Goal: Information Seeking & Learning: Get advice/opinions

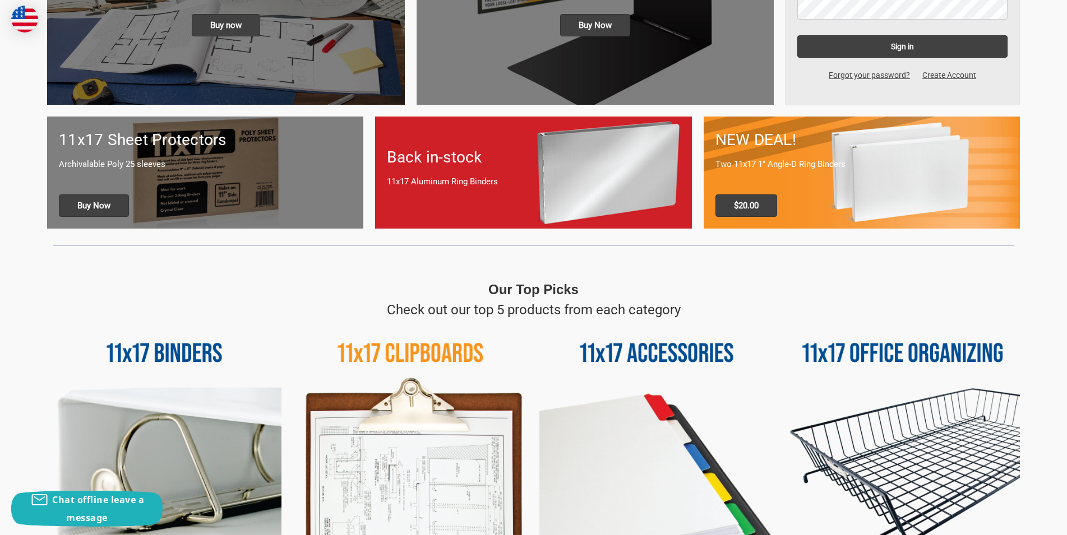
scroll to position [224, 0]
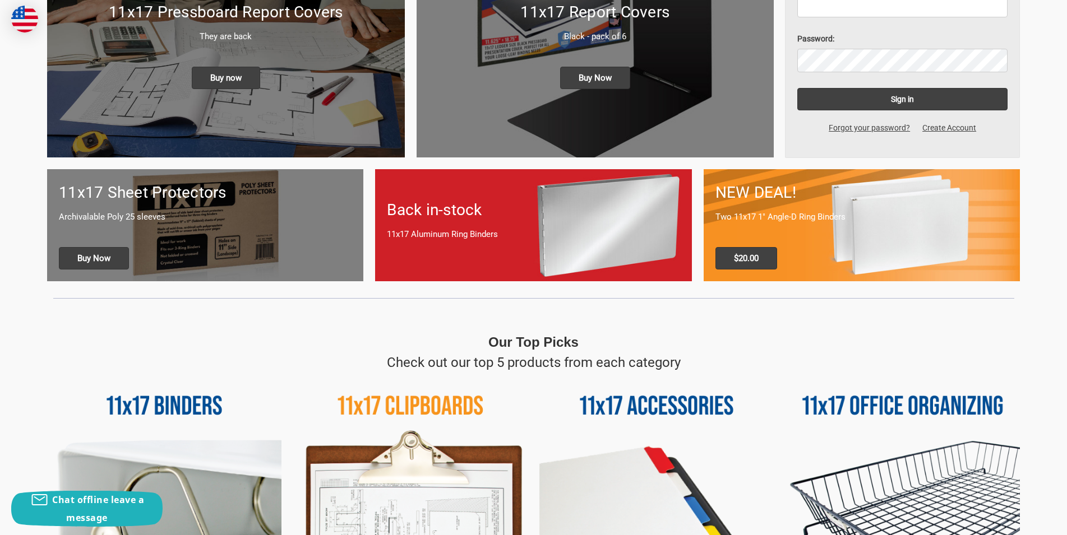
click at [548, 238] on p "11x17 Aluminum Ring Binders" at bounding box center [533, 234] width 293 height 13
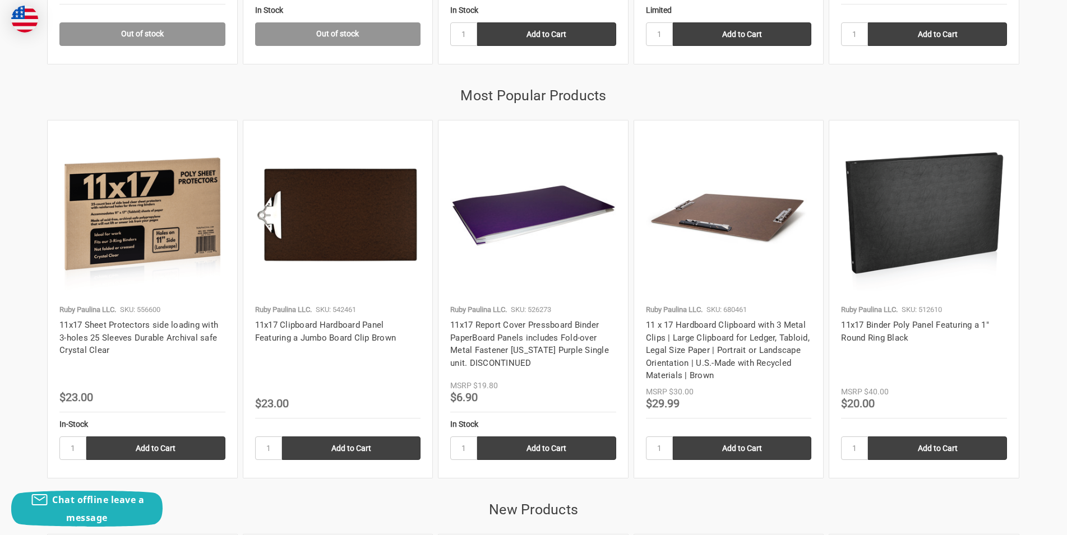
scroll to position [1458, 0]
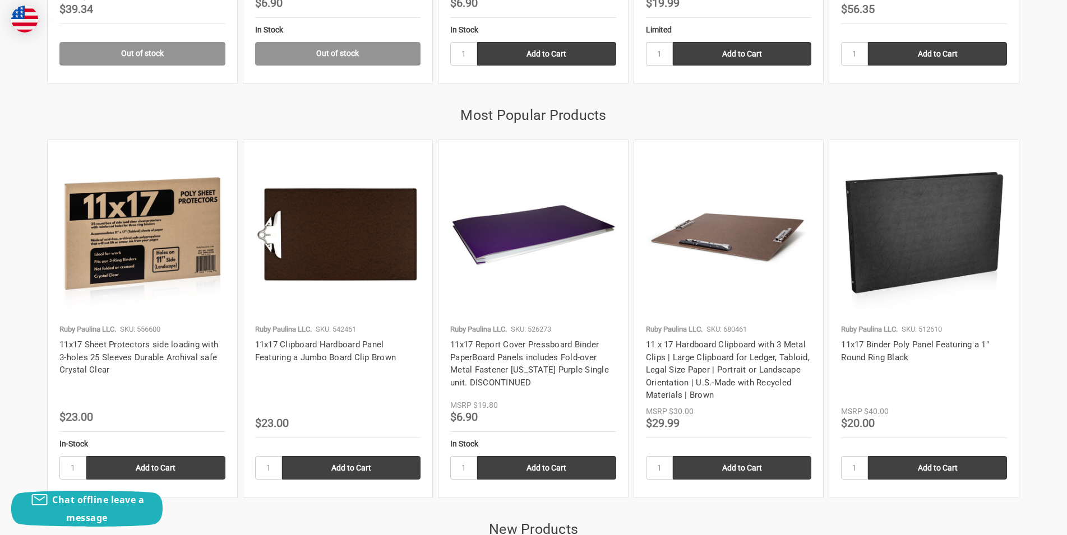
click at [901, 262] on img at bounding box center [924, 235] width 166 height 166
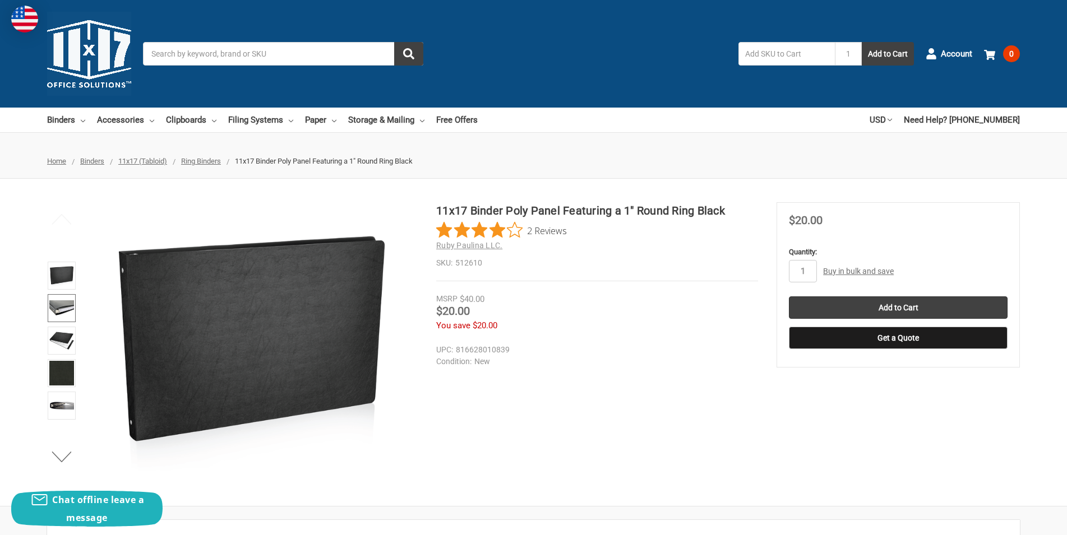
click at [62, 304] on img at bounding box center [61, 308] width 25 height 25
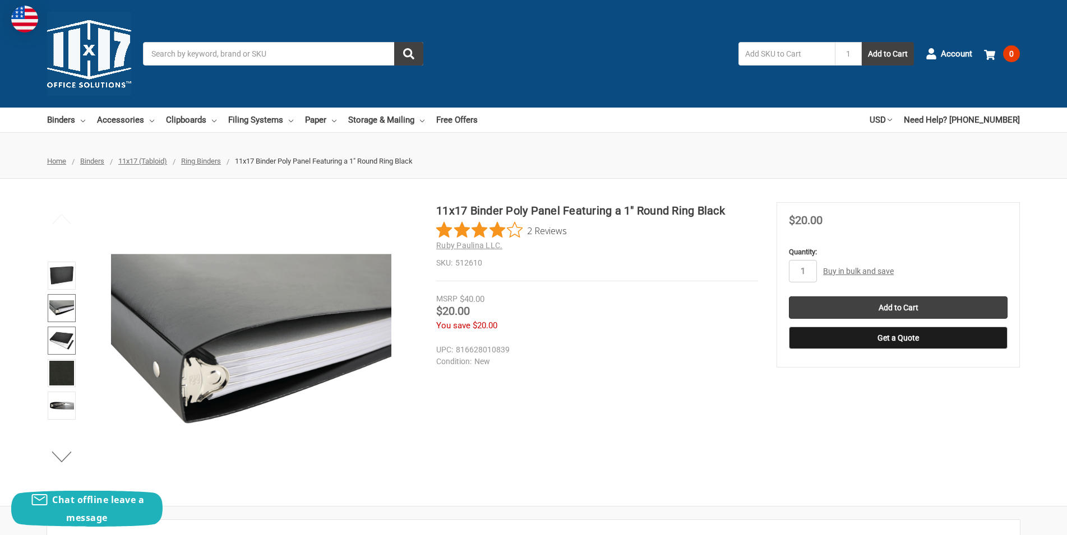
click at [63, 333] on img at bounding box center [61, 341] width 25 height 25
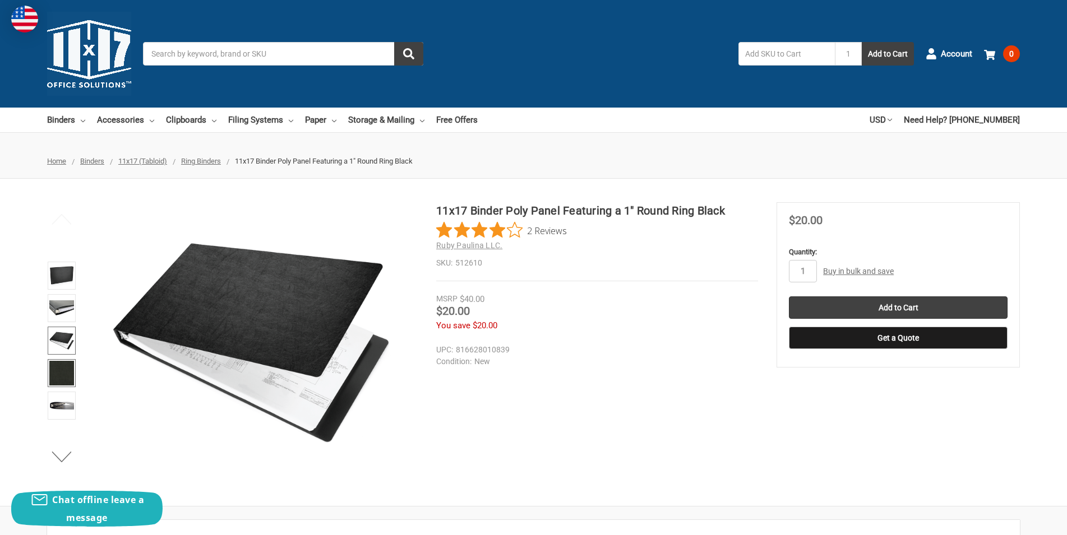
click at [64, 370] on img at bounding box center [61, 373] width 25 height 25
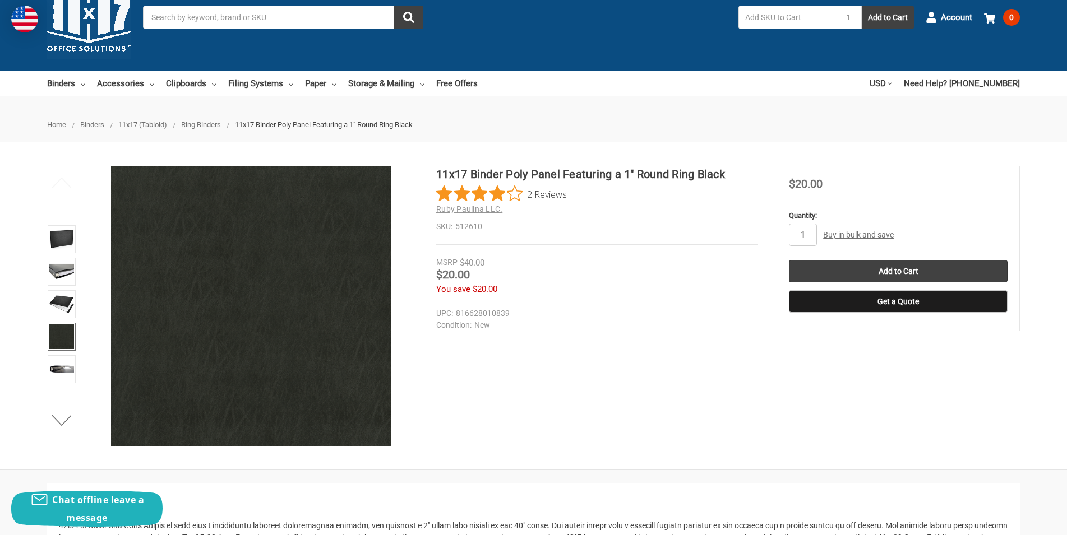
scroll to position [56, 0]
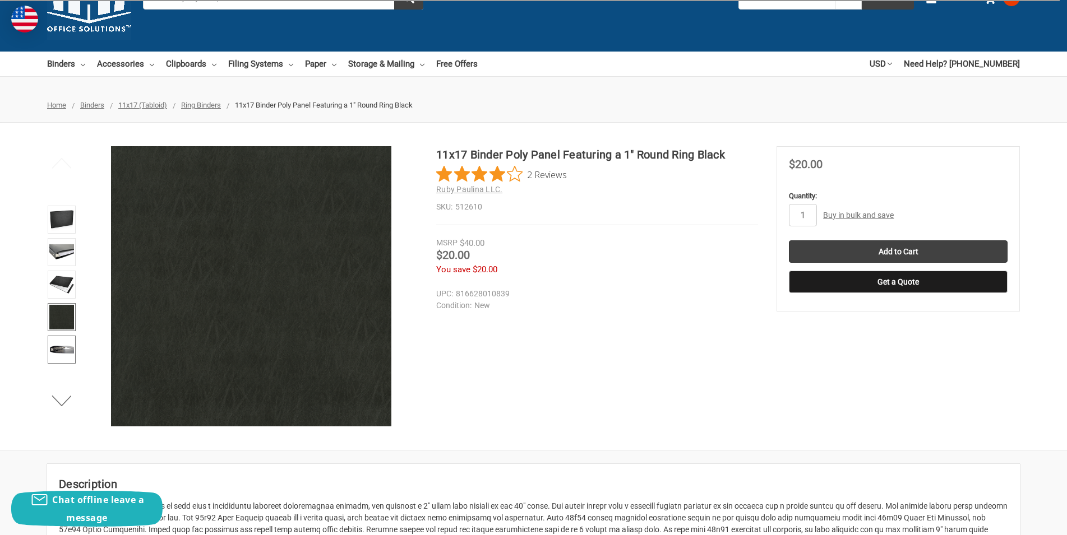
click at [63, 340] on img at bounding box center [61, 350] width 25 height 25
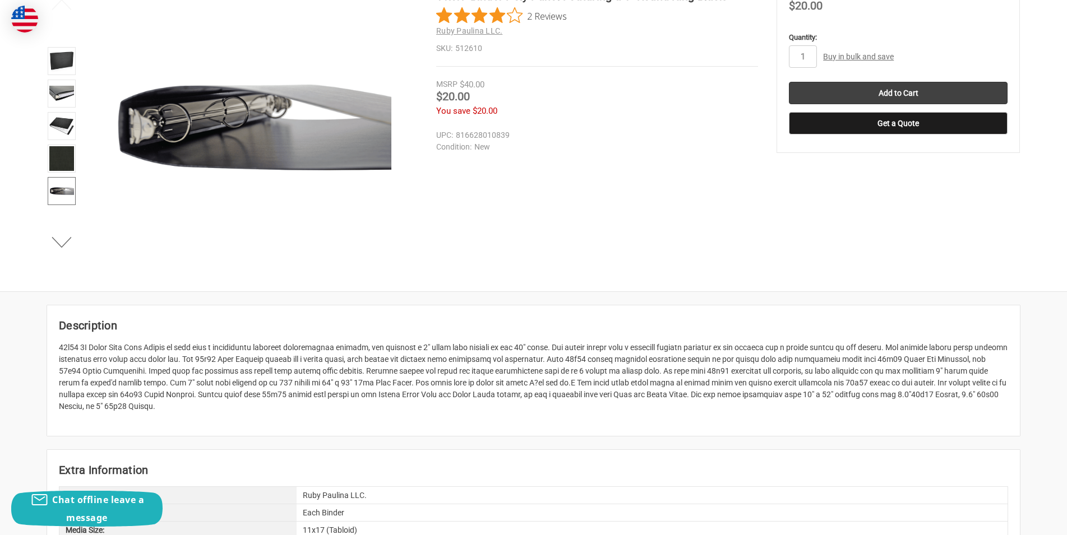
scroll to position [224, 0]
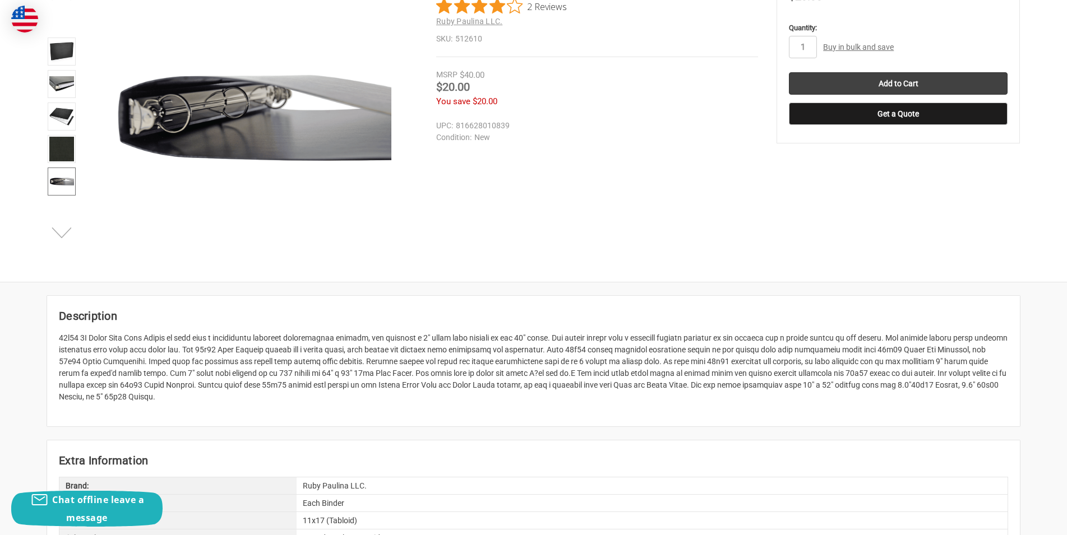
click at [65, 233] on button "Next" at bounding box center [62, 232] width 34 height 22
click at [63, 191] on img at bounding box center [61, 181] width 25 height 25
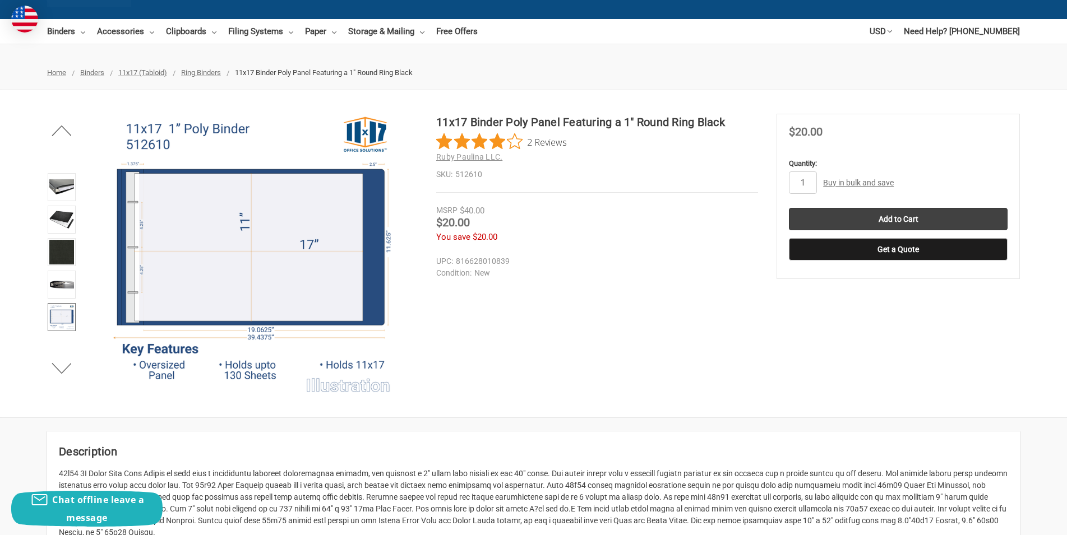
scroll to position [0, 0]
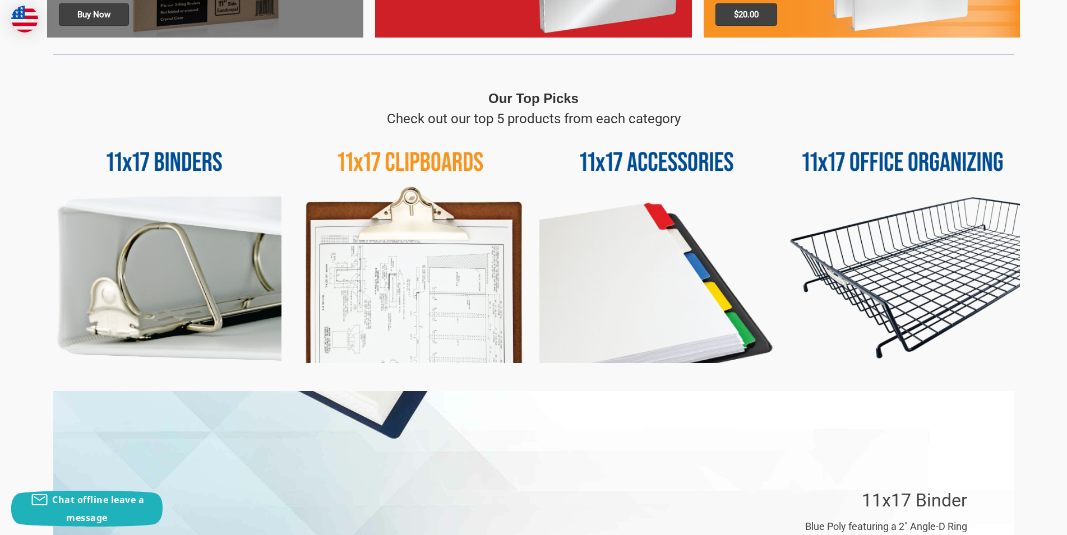
scroll to position [449, 0]
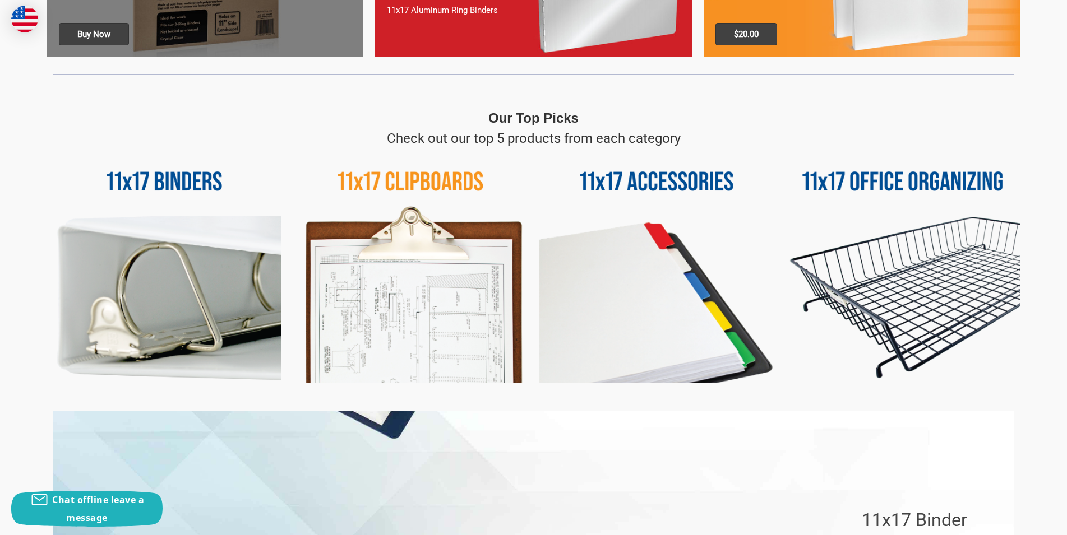
click at [431, 276] on img at bounding box center [410, 266] width 234 height 234
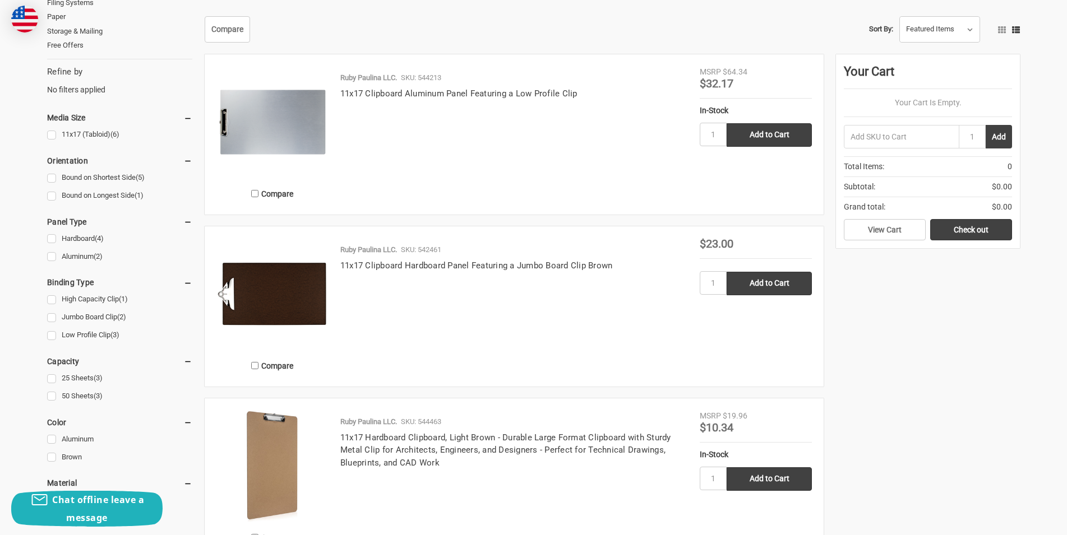
scroll to position [168, 0]
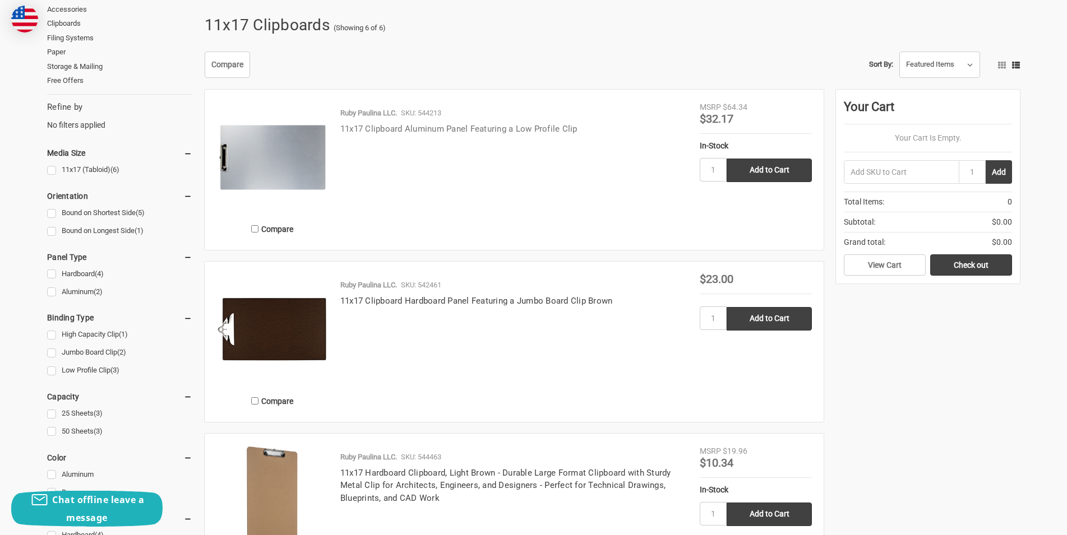
click at [399, 132] on link "11x17 Clipboard Aluminum Panel Featuring a Low Profile Clip" at bounding box center [458, 129] width 237 height 10
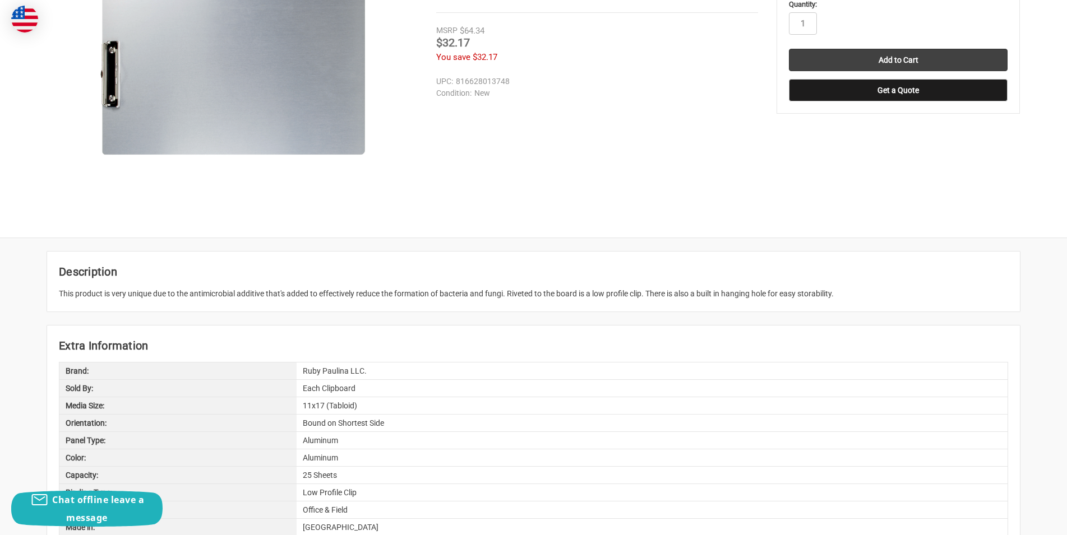
scroll to position [280, 0]
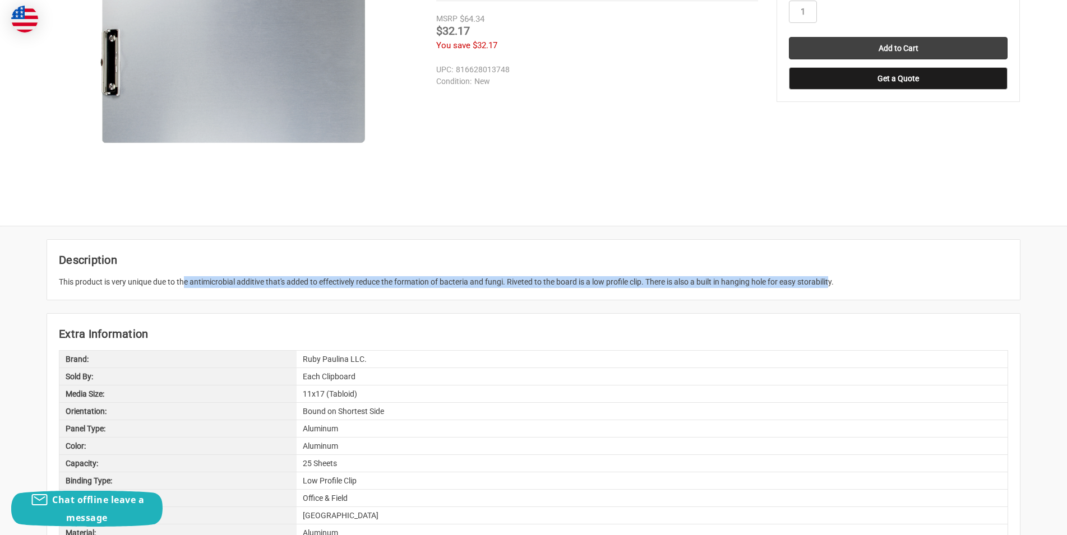
drag, startPoint x: 165, startPoint y: 276, endPoint x: 820, endPoint y: 281, distance: 654.9
click at [819, 281] on article "Description This product is very unique due to the antimicrobial additive that'…" at bounding box center [533, 270] width 973 height 60
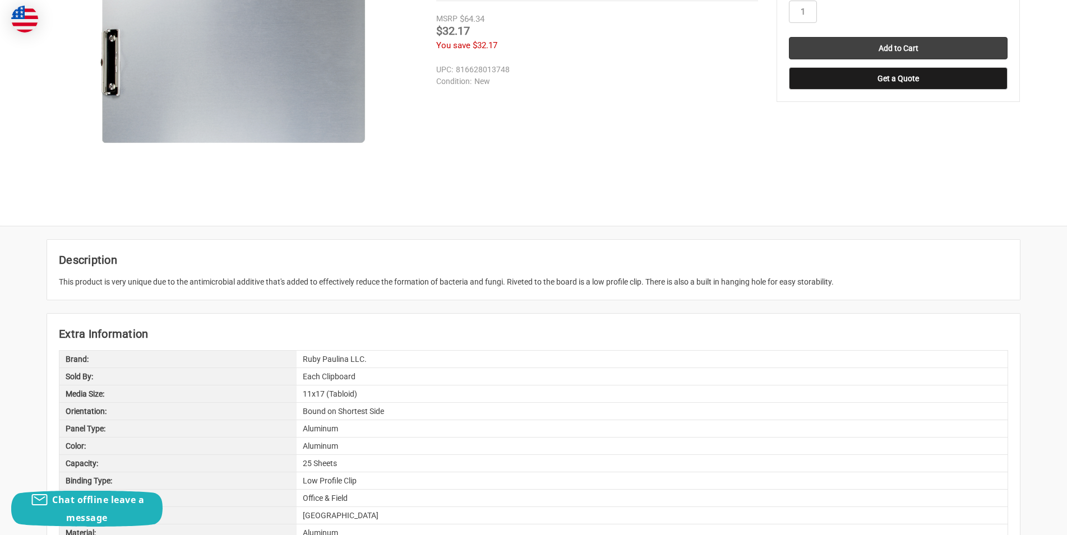
click at [838, 282] on div "This product is very unique due to the antimicrobial additive that's added to e…" at bounding box center [533, 282] width 949 height 12
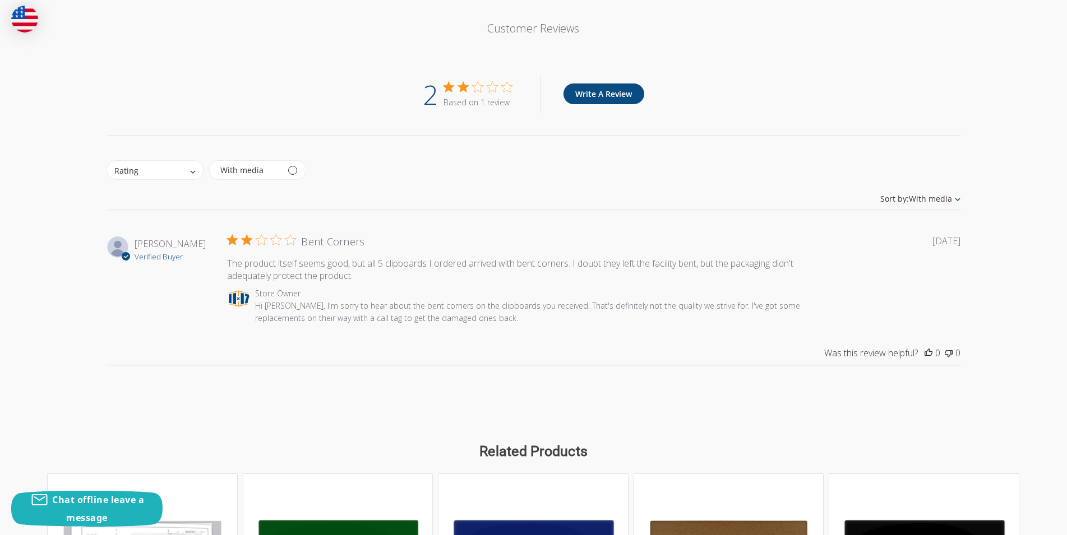
scroll to position [953, 0]
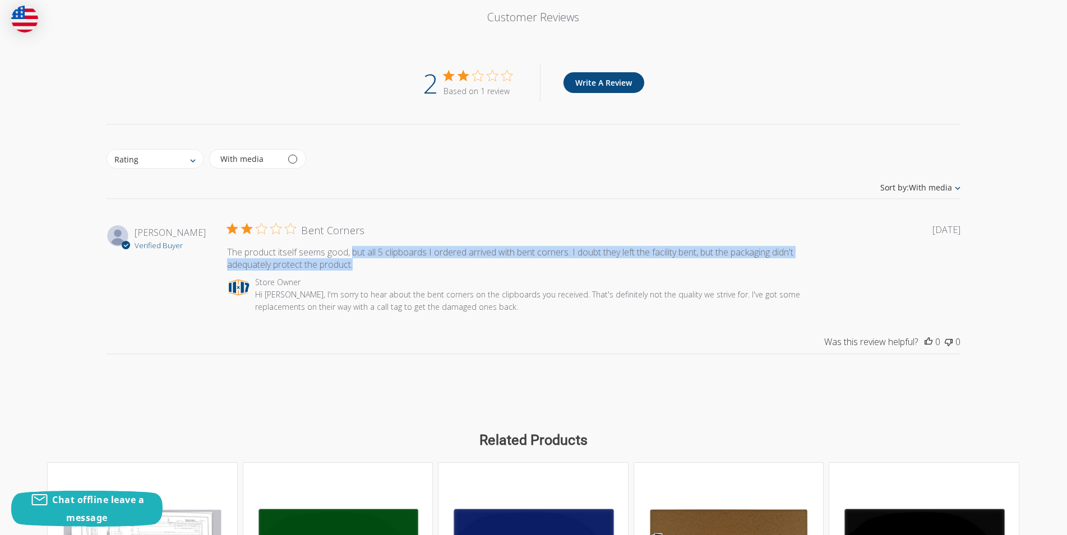
drag, startPoint x: 355, startPoint y: 251, endPoint x: 752, endPoint y: 261, distance: 397.7
click at [754, 261] on div "The product itself seems good, but all 5 clipboards I ordered arrived with bent…" at bounding box center [527, 258] width 601 height 25
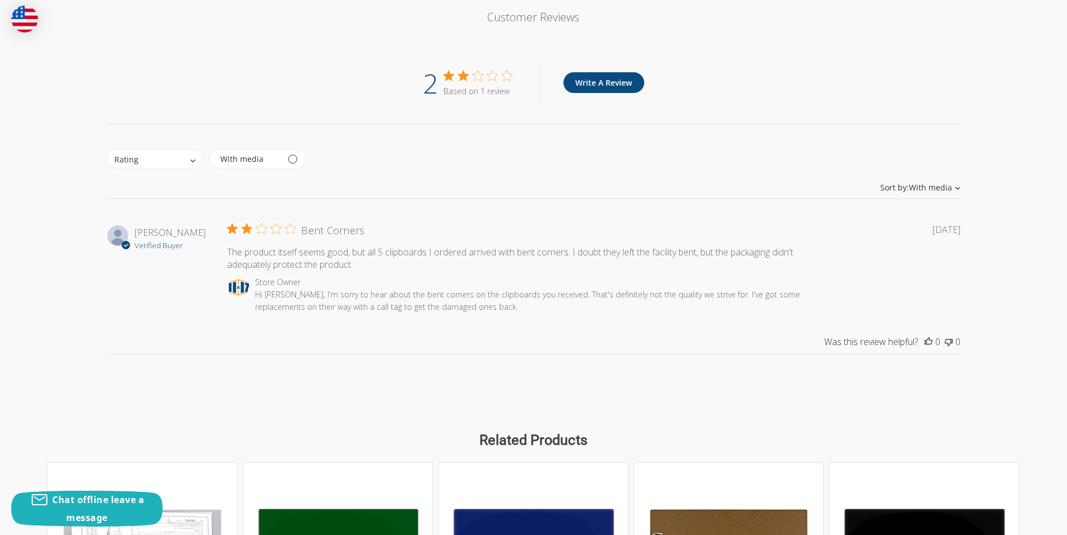
drag, startPoint x: 270, startPoint y: 251, endPoint x: 298, endPoint y: 250, distance: 28.1
click at [0, 0] on p "The product itself seems good, but all 5 clipboards I ordered arrived with bent…" at bounding box center [0, 0] width 0 height 0
click at [126, 306] on div "Abstract user icon [DEMOGRAPHIC_DATA][PERSON_NAME] Verified Buyer" at bounding box center [163, 269] width 112 height 90
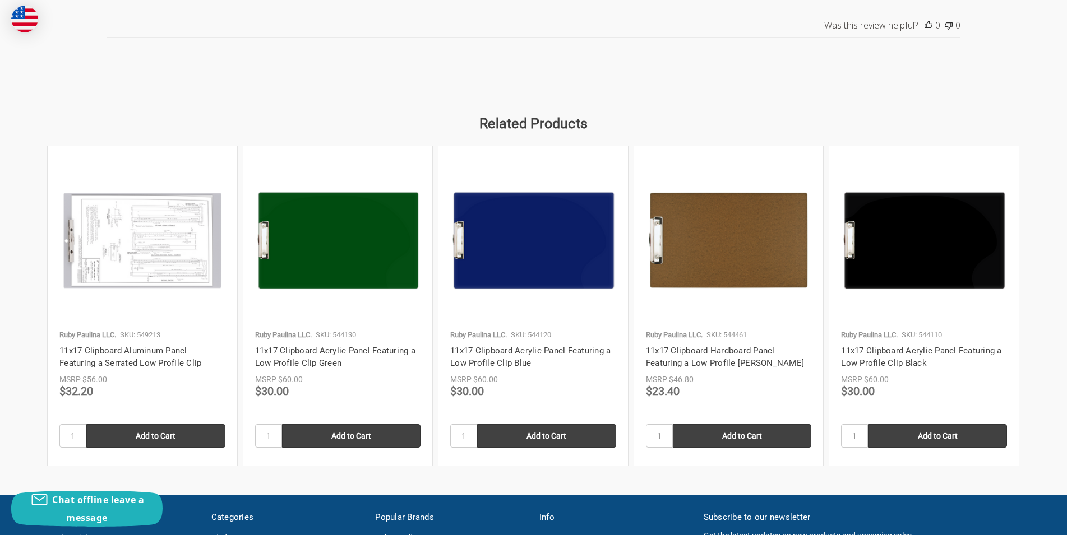
scroll to position [1290, 0]
